Goal: Answer question/provide support: Share knowledge or assist other users

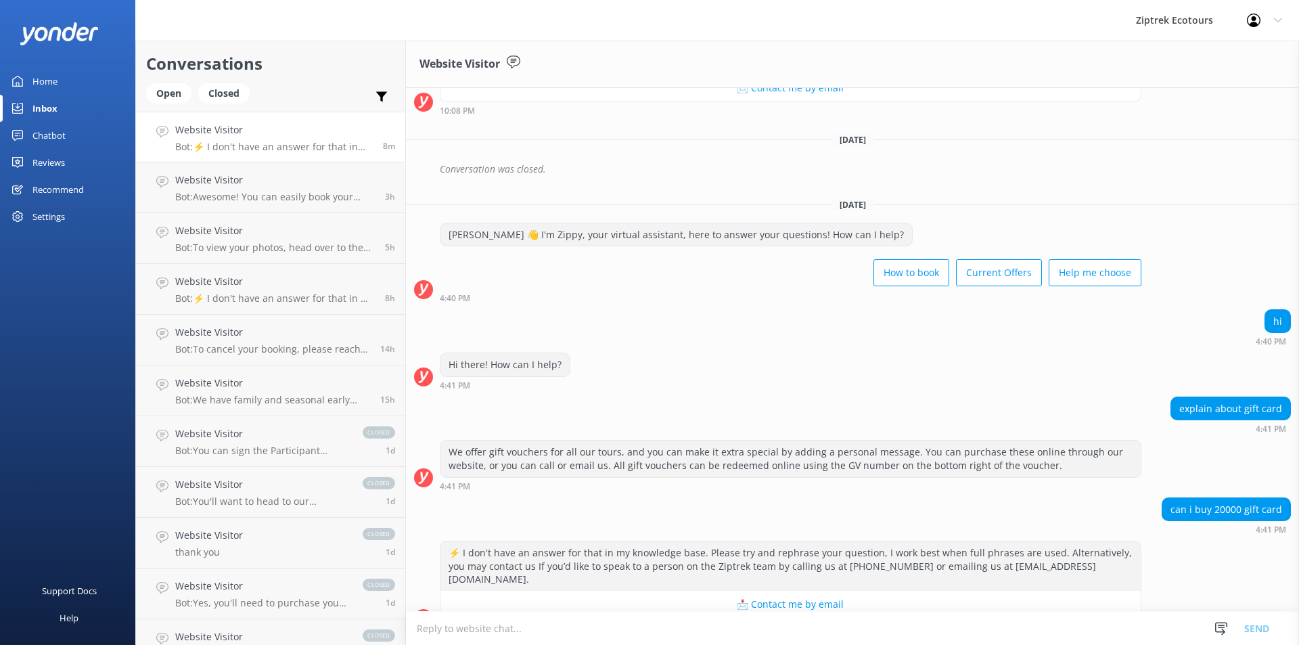
scroll to position [317, 0]
drag, startPoint x: 1172, startPoint y: 396, endPoint x: 1230, endPoint y: 394, distance: 58.9
click at [1230, 396] on div "explain about gift card" at bounding box center [1230, 407] width 119 height 23
drag, startPoint x: 1164, startPoint y: 494, endPoint x: 1286, endPoint y: 490, distance: 121.8
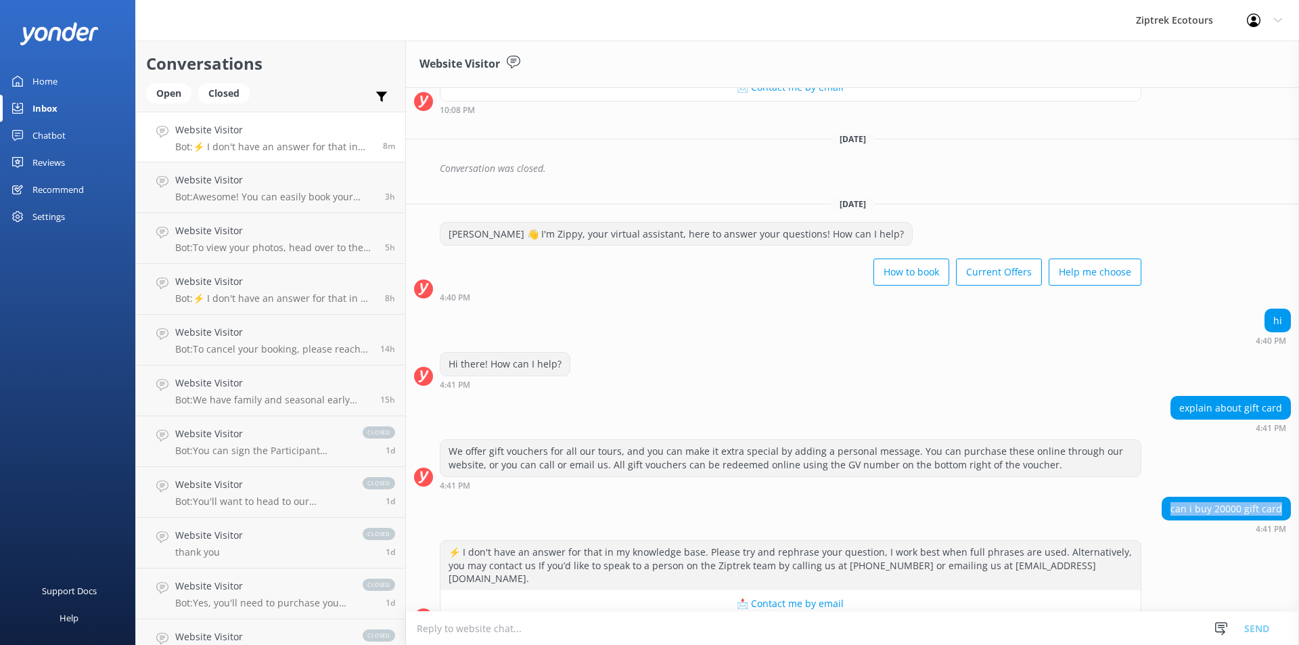
click at [1286, 496] on div "can i buy 20000 gift card 4:41 PM" at bounding box center [852, 514] width 893 height 37
click at [1262, 497] on div "can i buy 20000 gift card" at bounding box center [1226, 508] width 128 height 23
click at [534, 308] on div "hi 4:40 PM" at bounding box center [852, 326] width 893 height 37
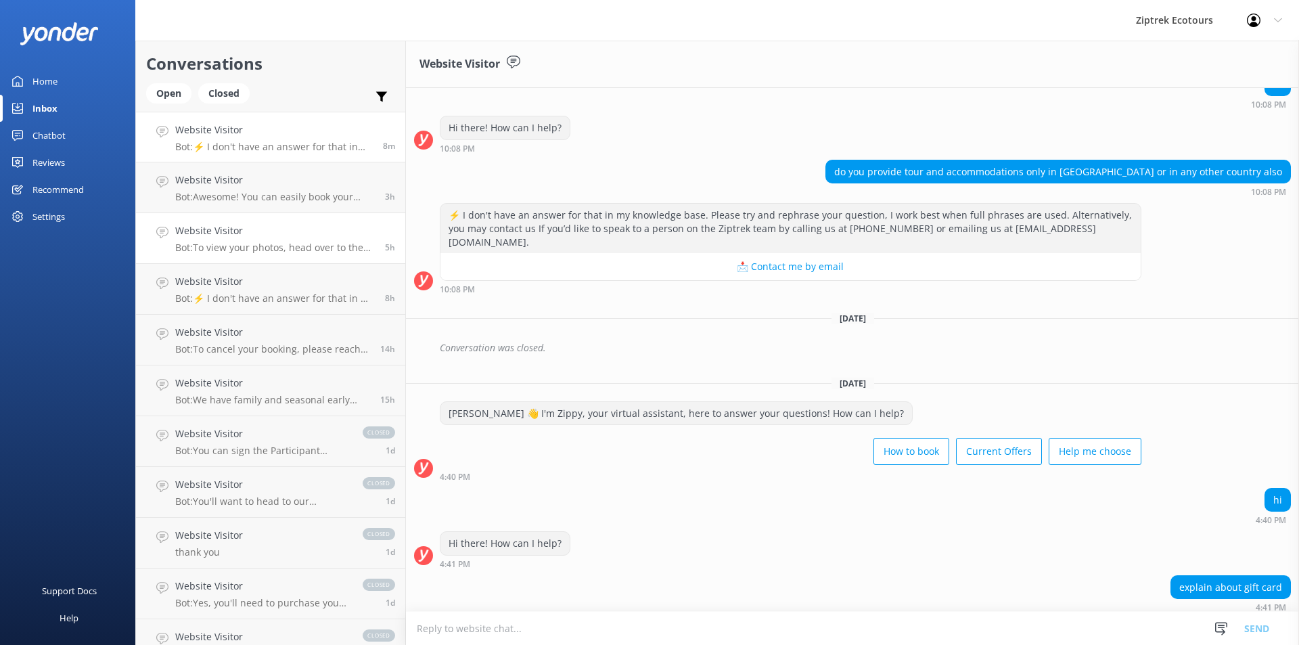
scroll to position [0, 0]
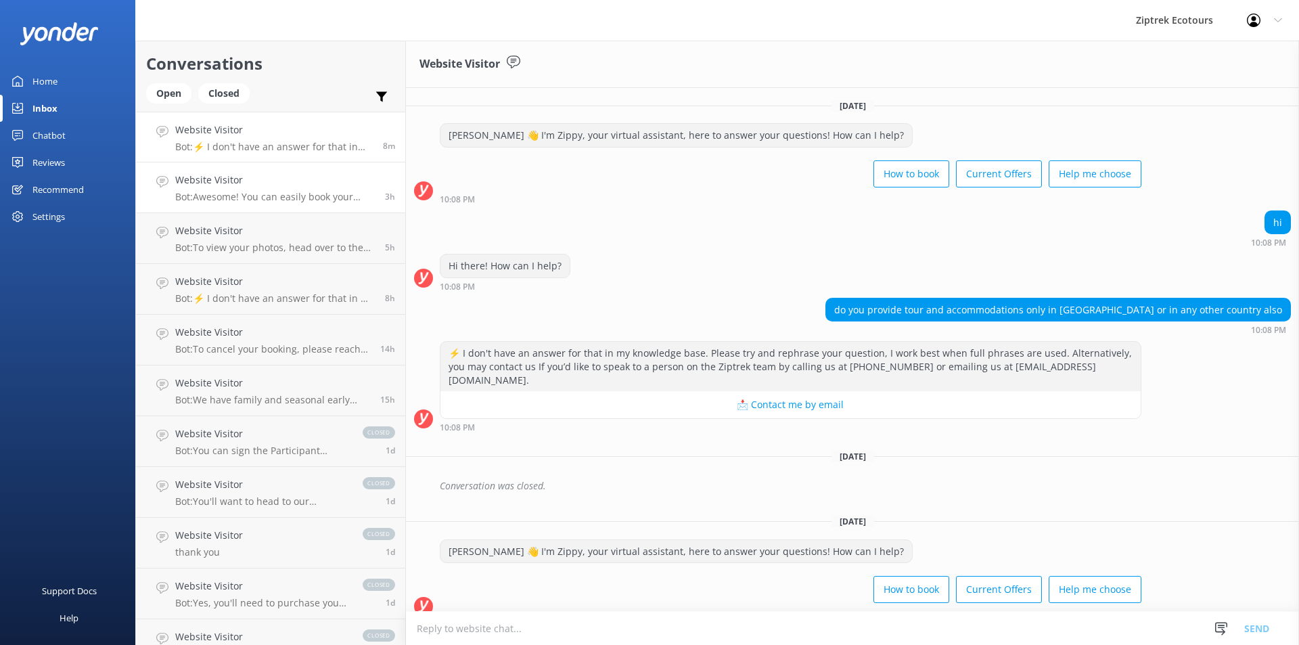
click at [290, 192] on p "Bot: Awesome! You can easily book your zipline experience online with live avai…" at bounding box center [275, 197] width 200 height 12
